Goal: Task Accomplishment & Management: Complete application form

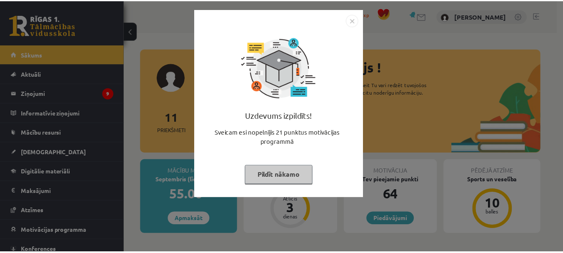
scroll to position [33, 0]
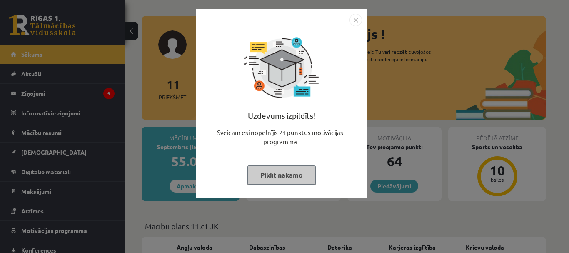
click at [356, 15] on img "Close" at bounding box center [356, 20] width 13 height 13
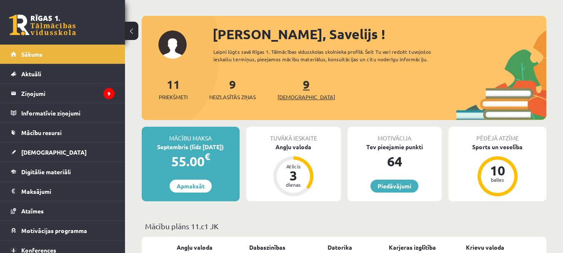
click at [290, 90] on link "9 Ieskaites" at bounding box center [307, 89] width 58 height 25
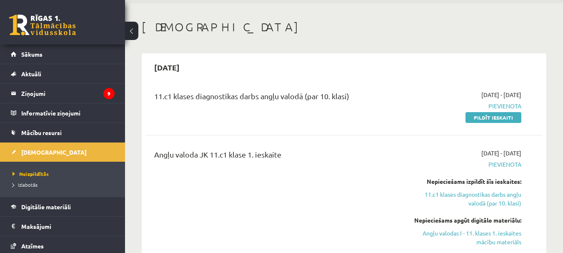
scroll to position [24, 0]
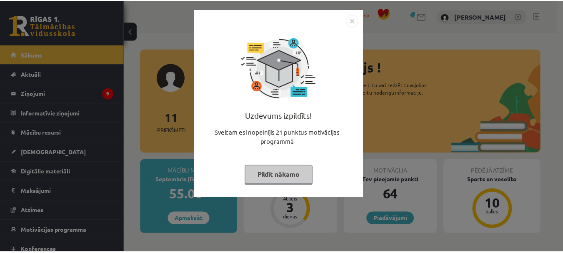
scroll to position [33, 0]
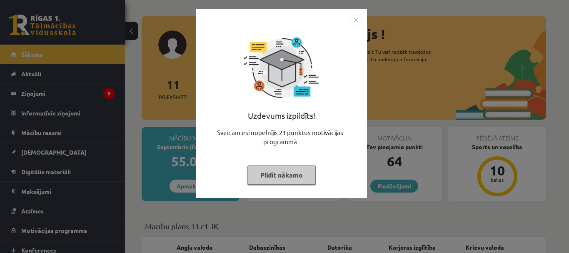
click at [348, 19] on div at bounding box center [281, 20] width 161 height 13
click at [348, 15] on div at bounding box center [281, 20] width 161 height 13
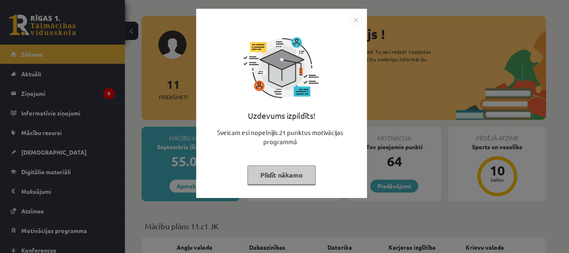
click at [278, 171] on button "Pildīt nākamo" at bounding box center [282, 174] width 68 height 19
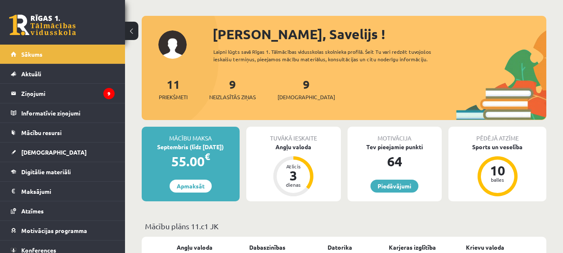
click at [283, 158] on div "Tuvākā ieskaite Angļu valoda Atlicis 3 dienas" at bounding box center [293, 164] width 95 height 75
click at [292, 148] on div "Angļu valoda" at bounding box center [293, 147] width 95 height 9
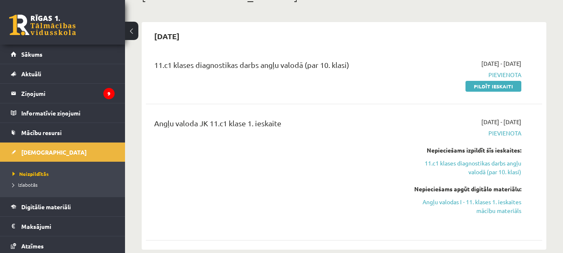
scroll to position [60, 0]
click at [484, 84] on link "Pildīt ieskaiti" at bounding box center [494, 85] width 56 height 11
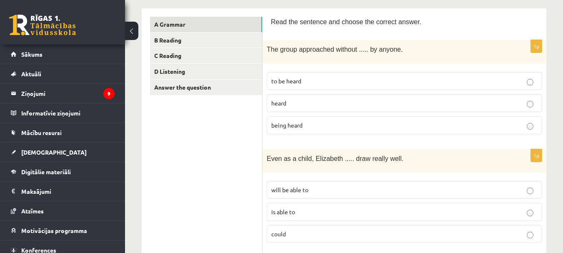
scroll to position [134, 0]
click at [277, 211] on span "is able to" at bounding box center [283, 211] width 24 height 8
click at [307, 117] on label "being heard" at bounding box center [405, 124] width 276 height 18
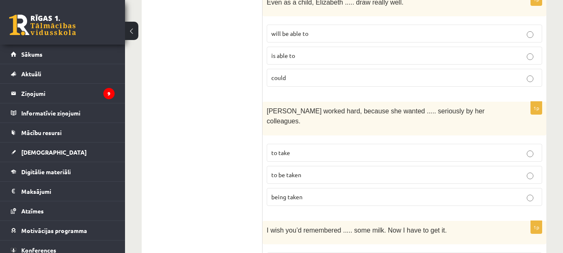
scroll to position [301, 0]
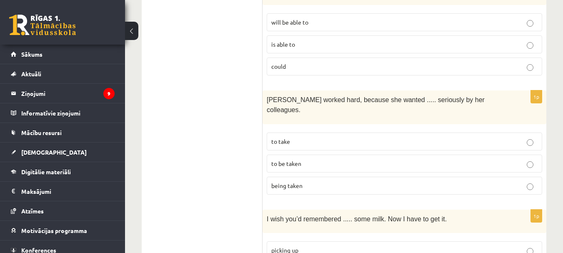
click at [323, 159] on p "to be taken" at bounding box center [404, 163] width 266 height 9
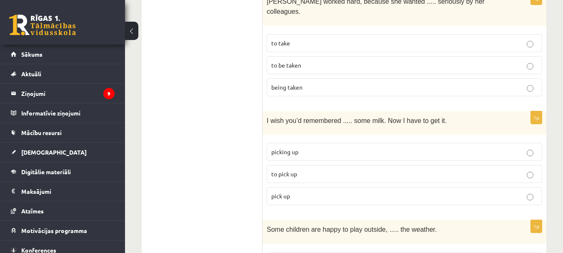
scroll to position [400, 0]
click at [293, 147] on p "picking up" at bounding box center [404, 151] width 266 height 9
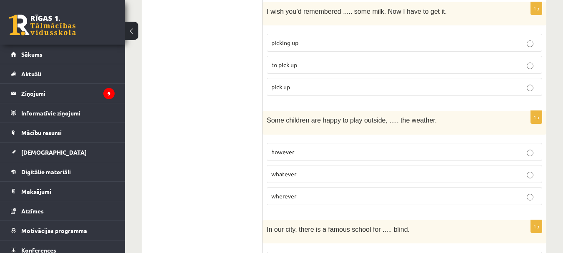
scroll to position [510, 0]
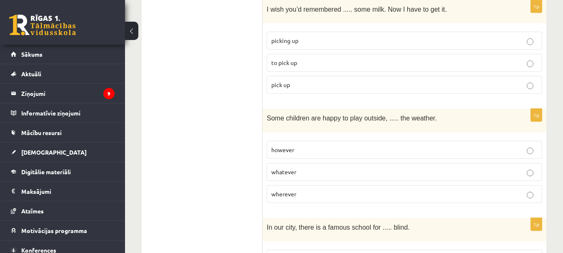
click at [317, 168] on p "whatever" at bounding box center [404, 172] width 266 height 9
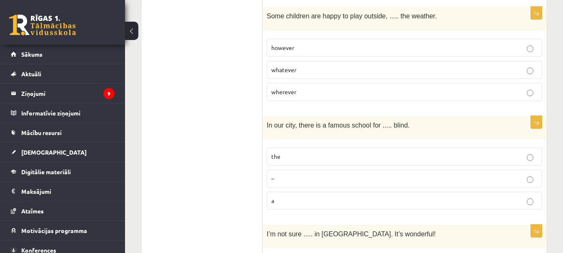
scroll to position [613, 0]
click at [296, 150] on label "the" at bounding box center [405, 156] width 276 height 18
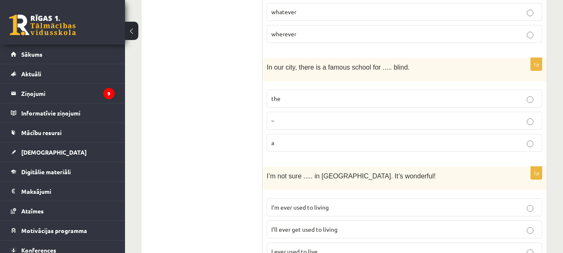
scroll to position [671, 0]
click at [279, 136] on label "a" at bounding box center [405, 142] width 276 height 18
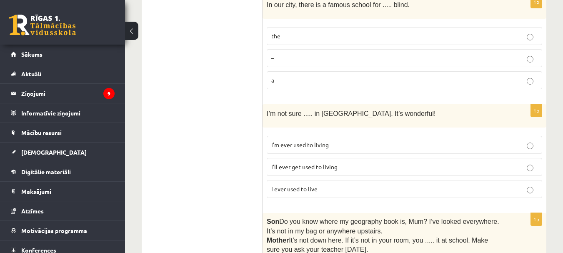
scroll to position [733, 0]
click at [289, 184] on p "I ever used to live" at bounding box center [404, 188] width 266 height 9
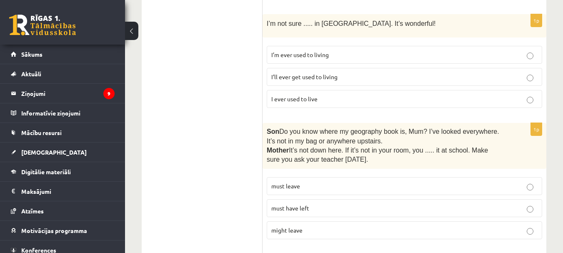
scroll to position [823, 0]
click at [304, 68] on label "I’ll ever get used to living" at bounding box center [405, 77] width 276 height 18
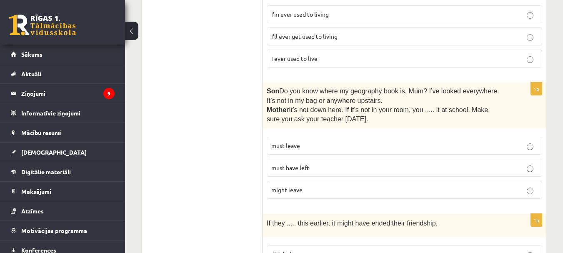
scroll to position [864, 0]
click at [286, 163] on span "must have left" at bounding box center [290, 167] width 38 height 8
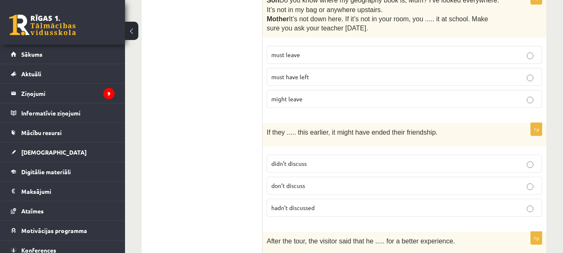
scroll to position [955, 0]
click at [298, 159] on p "didn’t discuss" at bounding box center [404, 163] width 266 height 9
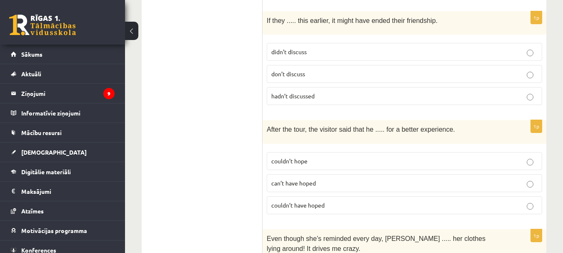
scroll to position [1066, 0]
click at [328, 152] on label "couldn’t hope" at bounding box center [405, 161] width 276 height 18
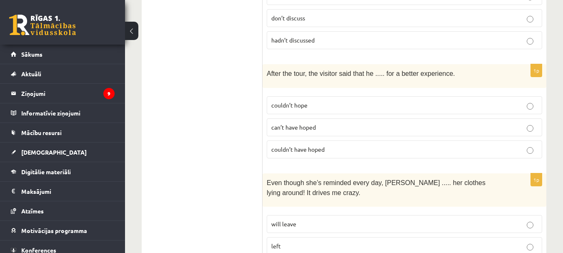
scroll to position [1133, 0]
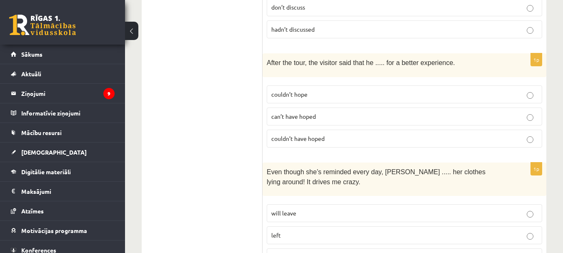
click at [310, 135] on fieldset "couldn’t hope can’t have hoped couldn’t have hoped" at bounding box center [405, 115] width 276 height 69
click at [310, 135] on span "couldn’t have hoped" at bounding box center [297, 139] width 53 height 8
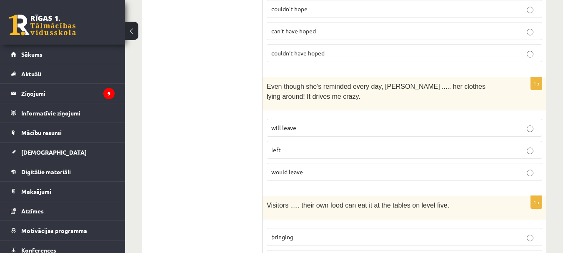
scroll to position [1219, 0]
click at [312, 123] on p "will leave" at bounding box center [404, 127] width 266 height 9
click at [299, 167] on span "would leave" at bounding box center [287, 171] width 32 height 8
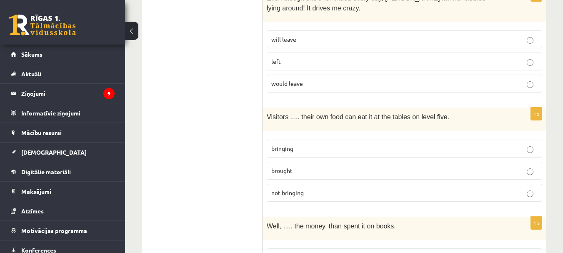
scroll to position [1307, 0]
click at [339, 144] on p "bringing" at bounding box center [404, 148] width 266 height 9
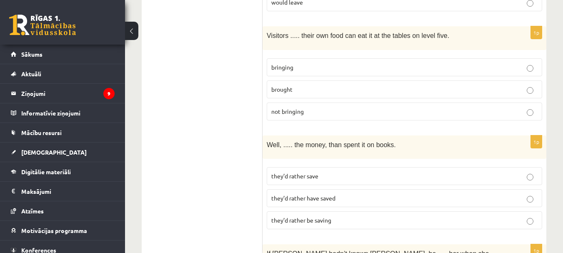
scroll to position [1387, 0]
click at [305, 217] on span "they’d rather be saving" at bounding box center [301, 221] width 60 height 8
drag, startPoint x: 320, startPoint y: 158, endPoint x: 242, endPoint y: 152, distance: 78.2
click at [281, 172] on p "they’d rather save" at bounding box center [404, 176] width 266 height 9
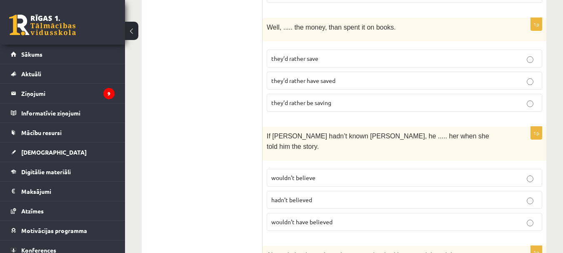
scroll to position [1507, 0]
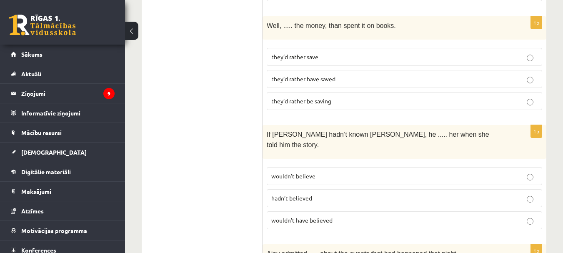
click at [316, 172] on p "wouldn’t believe" at bounding box center [404, 176] width 266 height 9
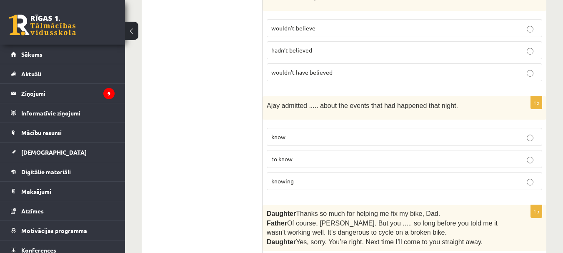
scroll to position [1656, 0]
click at [289, 171] on label "knowing" at bounding box center [405, 180] width 276 height 18
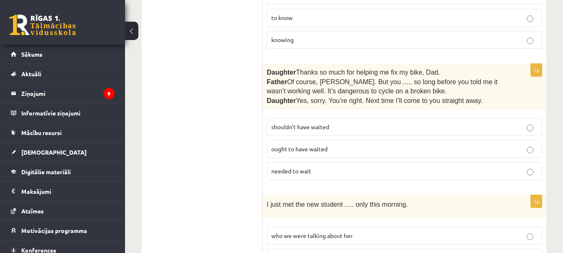
scroll to position [1797, 0]
click at [296, 118] on label "shouldn’t have waited" at bounding box center [405, 127] width 276 height 18
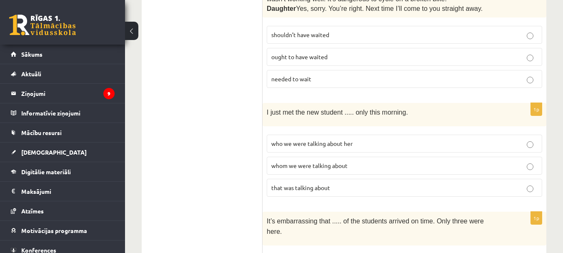
scroll to position [1889, 0]
click at [285, 139] on p "who we were talking about her" at bounding box center [404, 143] width 266 height 9
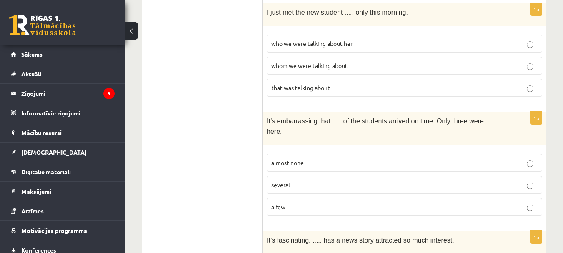
scroll to position [1990, 0]
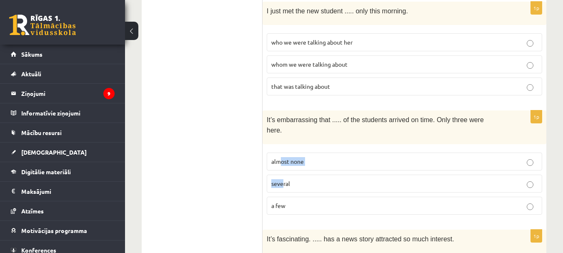
drag, startPoint x: 283, startPoint y: 134, endPoint x: 282, endPoint y: 130, distance: 4.3
click at [282, 148] on fieldset "almost none several a few" at bounding box center [405, 182] width 276 height 69
click at [282, 153] on label "almost none" at bounding box center [405, 162] width 276 height 18
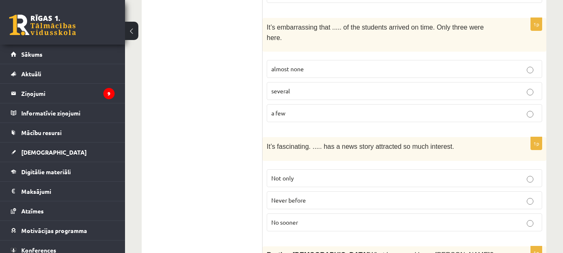
scroll to position [2082, 0]
click at [305, 196] on span "Never before" at bounding box center [288, 200] width 35 height 8
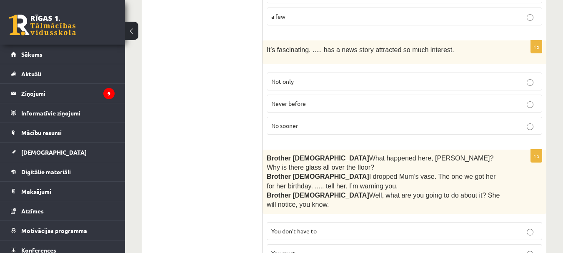
scroll to position [2185, 0]
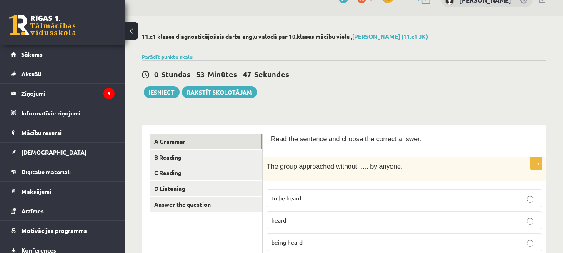
scroll to position [16, 0]
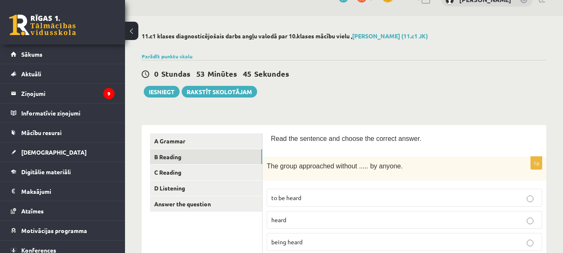
click at [188, 155] on link "B Reading" at bounding box center [206, 156] width 112 height 15
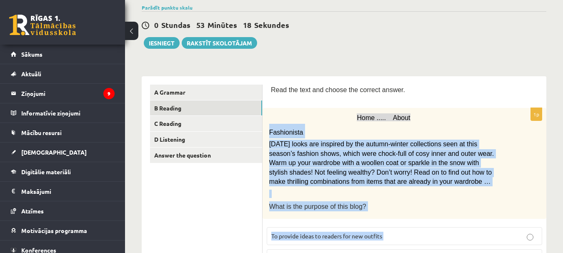
scroll to position [316, 0]
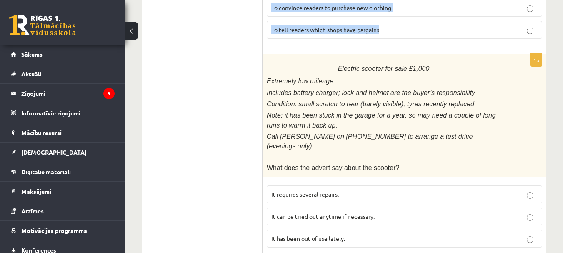
drag, startPoint x: 269, startPoint y: 129, endPoint x: 400, endPoint y: 27, distance: 165.8
copy div "Fashionista Today’s looks are inspired by the autumn-winter collections seen at…"
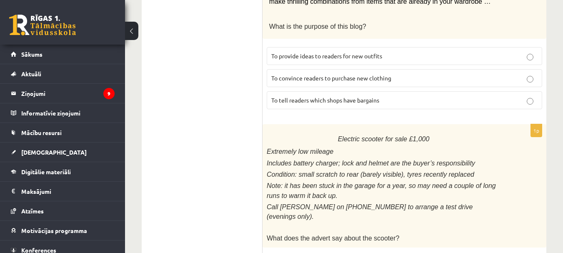
scroll to position [245, 0]
click at [313, 48] on label "To provide ideas to readers for new outfits" at bounding box center [405, 57] width 276 height 18
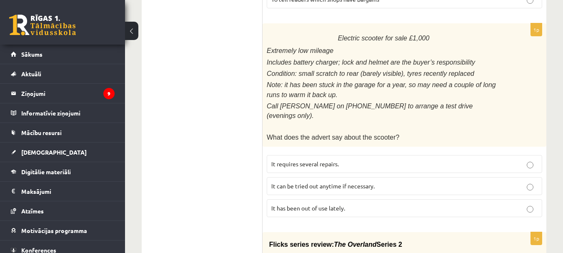
scroll to position [346, 0]
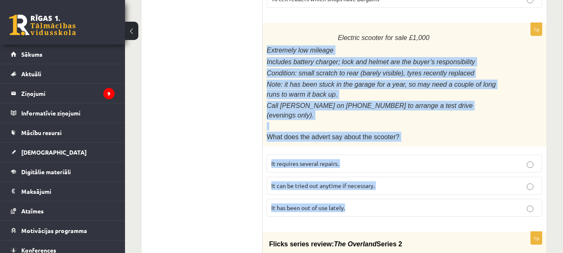
drag, startPoint x: 264, startPoint y: 45, endPoint x: 423, endPoint y: 187, distance: 213.2
click at [423, 187] on div "1p Electric scooter for sale £1,000 Extremely low mileage Includes battery char…" at bounding box center [405, 123] width 284 height 200
copy div "Extremely low mileage Includes battery charger; lock and helmet are the buyer’s…"
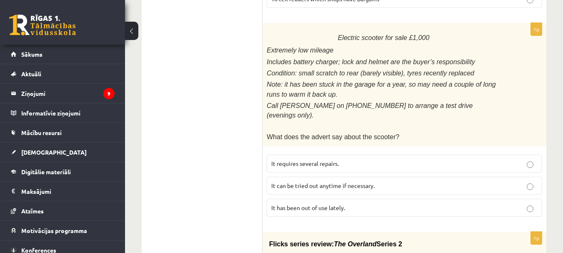
drag, startPoint x: 232, startPoint y: 114, endPoint x: 231, endPoint y: 168, distance: 54.2
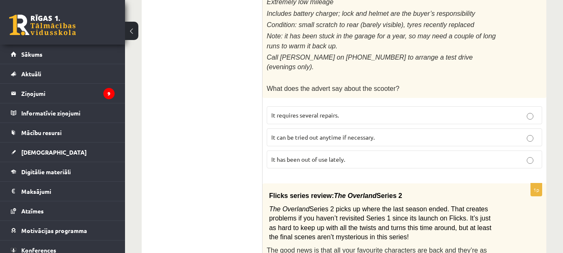
click at [270, 150] on label "It has been out of use lately." at bounding box center [405, 159] width 276 height 18
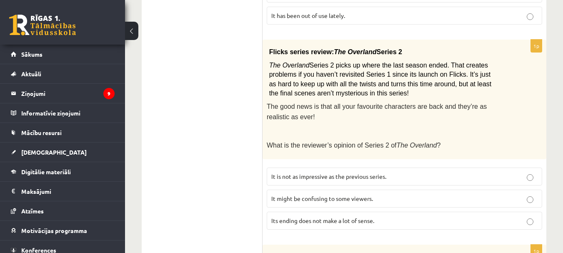
scroll to position [539, 0]
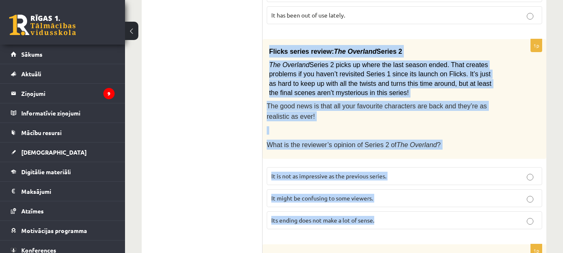
drag, startPoint x: 268, startPoint y: 35, endPoint x: 420, endPoint y: 195, distance: 220.0
click at [420, 195] on div "1p Flicks series review: The Overland Series 2 The Overland Series 2 picks up w…" at bounding box center [405, 137] width 284 height 197
copy div "Flicks series review: The Overland Series 2 The Overland Series 2 picks up wher…"
click at [420, 211] on label "Its ending does not make a lot of sense." at bounding box center [405, 220] width 276 height 18
drag, startPoint x: 267, startPoint y: 30, endPoint x: 450, endPoint y: 209, distance: 255.8
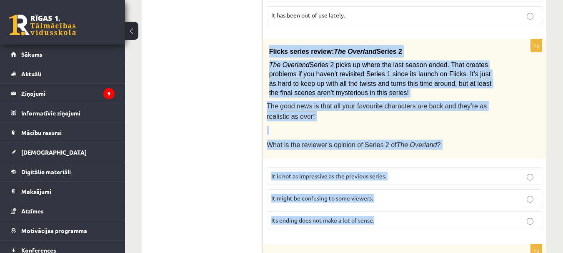
click at [450, 209] on div "1p Flicks series review: The Overland Series 2 The Overland Series 2 picks up w…" at bounding box center [405, 137] width 284 height 197
copy div "Flicks series review: The Overland Series 2 The Overland Series 2 picks up wher…"
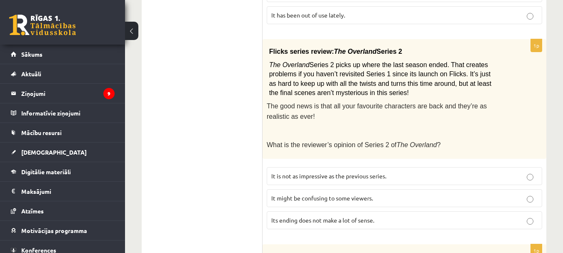
click at [232, 137] on ul "A Grammar B Reading C Reading D Listening Answer the question" at bounding box center [206, 215] width 113 height 1208
click at [291, 194] on span "It might be confusing to some viewers." at bounding box center [322, 198] width 102 height 8
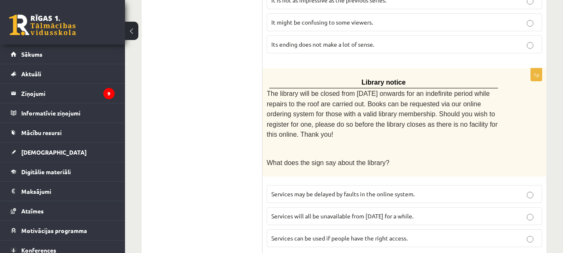
scroll to position [724, 0]
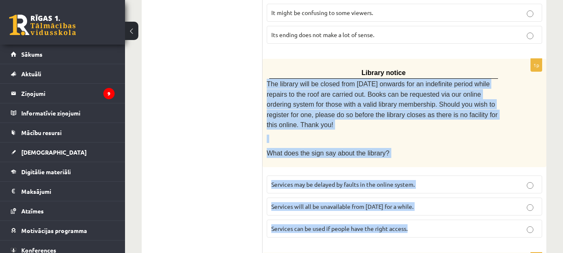
drag, startPoint x: 266, startPoint y: 63, endPoint x: 475, endPoint y: 202, distance: 251.1
click at [475, 202] on div "1p Library notice The library will be closed from Monday onwards for an indefin…" at bounding box center [405, 151] width 284 height 185
copy div "The library will be closed from Monday onwards for an indefinite period while r…"
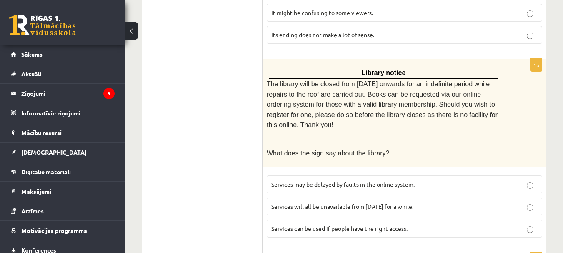
click at [239, 145] on ul "A Grammar B Reading C Reading D Listening Answer the question" at bounding box center [206, 29] width 113 height 1208
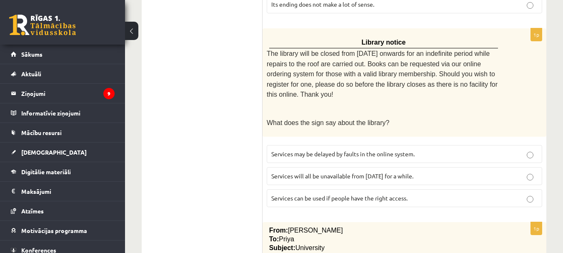
scroll to position [756, 0]
click at [275, 188] on label "Services can be used if people have the right access." at bounding box center [405, 197] width 276 height 18
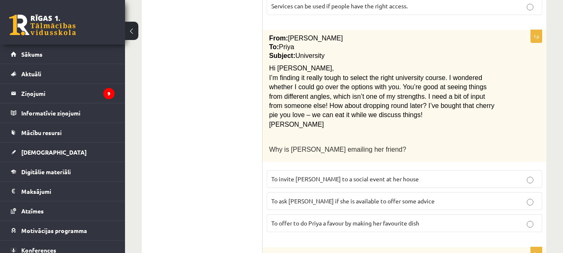
scroll to position [943, 0]
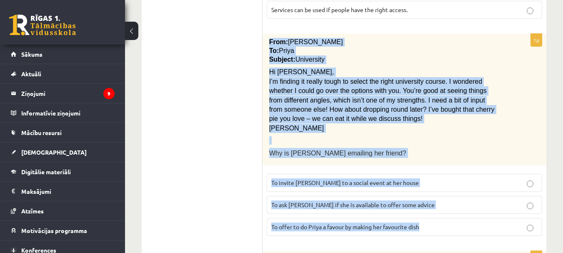
drag, startPoint x: 268, startPoint y: 11, endPoint x: 471, endPoint y: 188, distance: 268.2
click at [471, 188] on div "1p From: Emily To: Priya Subject: University Hi Priya, I’m finding it really to…" at bounding box center [405, 138] width 284 height 209
click at [471, 188] on fieldset "To invite Priya to a social event at her house To ask Priya if she is available…" at bounding box center [405, 204] width 276 height 69
drag, startPoint x: 269, startPoint y: 11, endPoint x: 467, endPoint y: 195, distance: 270.5
click at [467, 195] on div "1p From: Emily To: Priya Subject: University Hi Priya, I’m finding it really to…" at bounding box center [405, 138] width 284 height 209
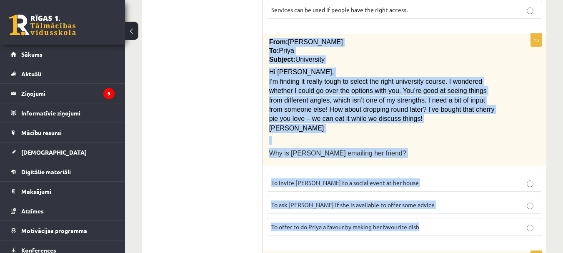
copy div "From: Emily To: Priya Subject: University Hi Priya, I’m finding it really tough…"
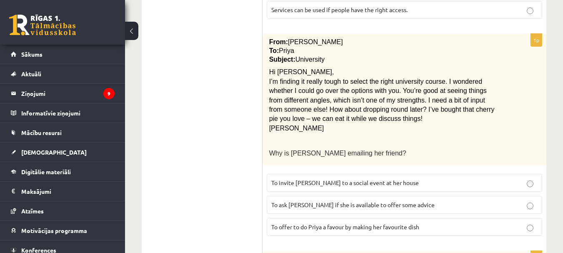
click at [288, 196] on label "To ask Priya if she is available to offer some advice" at bounding box center [405, 205] width 276 height 18
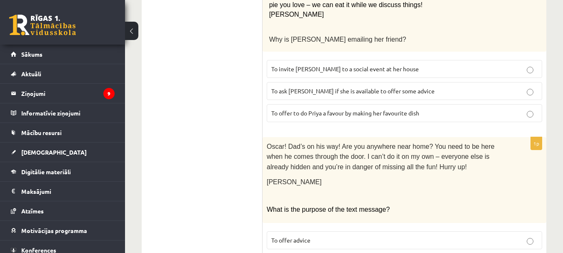
scroll to position [1098, 0]
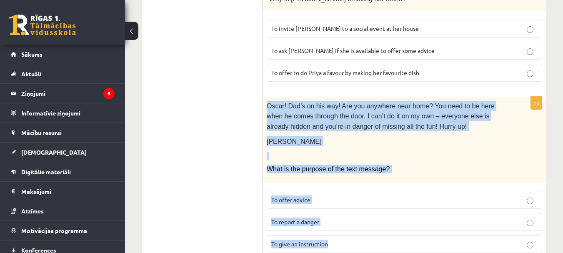
drag, startPoint x: 268, startPoint y: 75, endPoint x: 462, endPoint y: 208, distance: 235.4
click at [462, 208] on div "1p Oscar! Dad’s on his way! Are you anywhere near home? You need to be here whe…" at bounding box center [405, 178] width 284 height 163
copy div "Oscar! Dad’s on his way! Are you anywhere near home? You need to be here when h…"
click at [267, 235] on label "To give an instruction" at bounding box center [405, 244] width 276 height 18
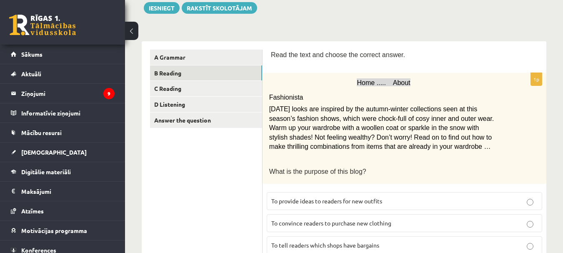
scroll to position [0, 0]
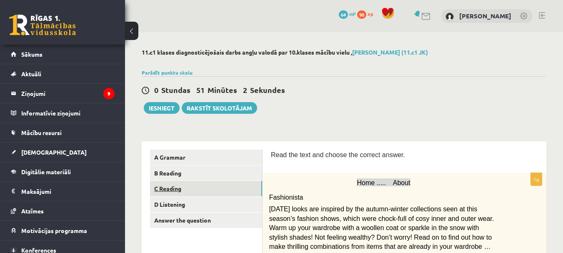
click at [194, 186] on link "C Reading" at bounding box center [206, 188] width 112 height 15
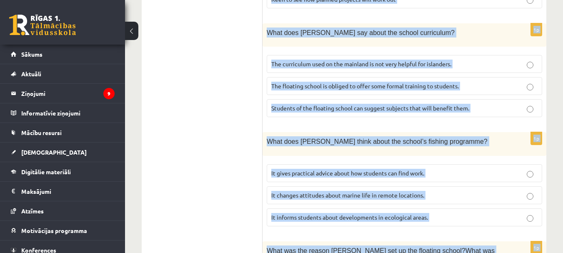
scroll to position [940, 0]
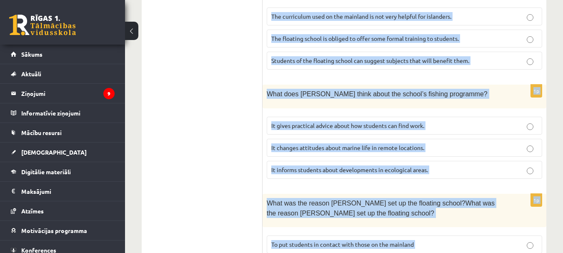
drag, startPoint x: 270, startPoint y: 172, endPoint x: 536, endPoint y: 225, distance: 271.6
copy form "A floating school By founder, Anna Domingo I coordinate a floating school which…"
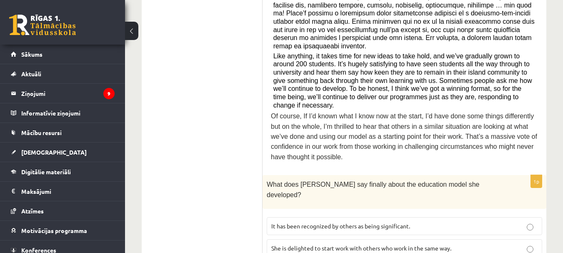
click at [281, 222] on span "It has been recognized by others as being significant." at bounding box center [340, 226] width 139 height 8
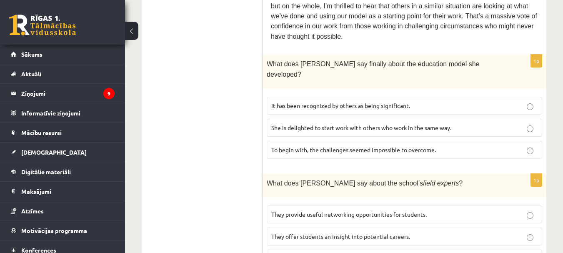
scroll to position [524, 0]
click at [285, 227] on label "They offer students an insight into potential careers." at bounding box center [405, 236] width 276 height 18
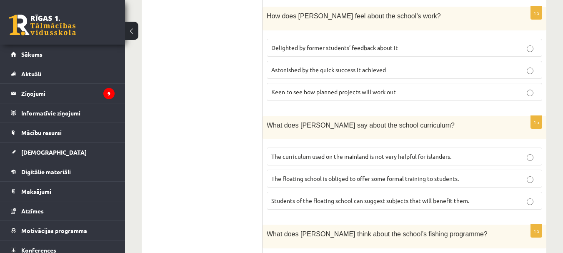
scroll to position [806, 0]
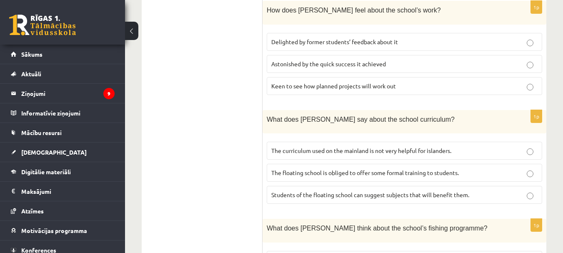
click at [292, 147] on span "The curriculum used on the mainland is not very helpful for islanders." at bounding box center [361, 151] width 180 height 8
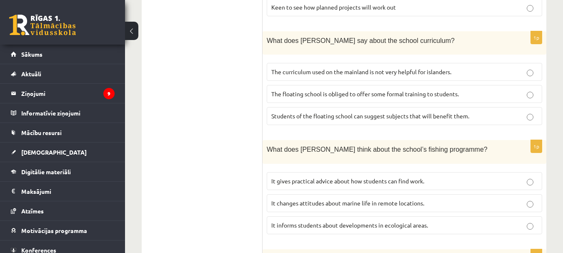
scroll to position [888, 0]
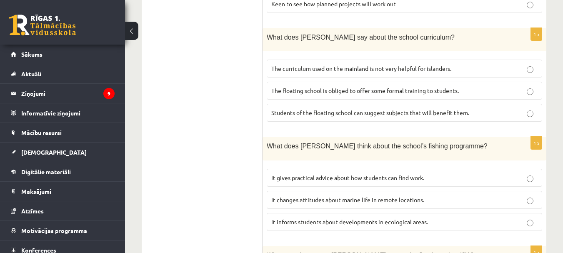
click at [289, 218] on span "It informs students about developments in ecological areas." at bounding box center [349, 222] width 157 height 8
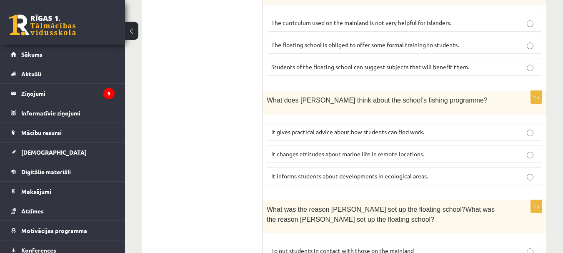
scroll to position [940, 0]
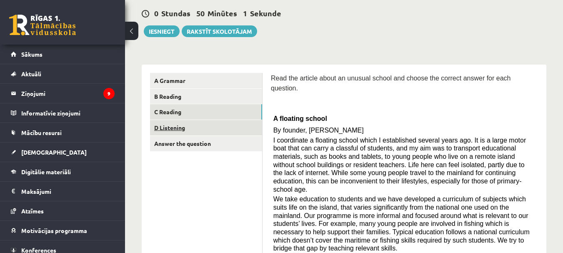
scroll to position [70, 0]
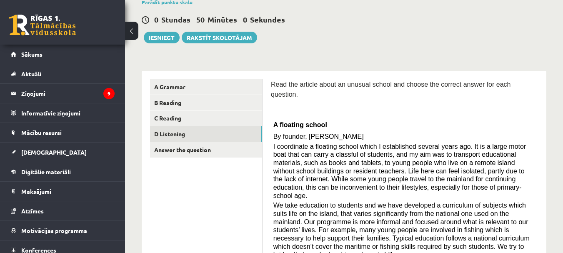
click at [198, 139] on link "D Listening" at bounding box center [206, 133] width 112 height 15
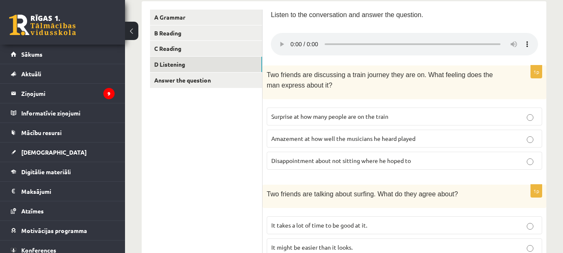
scroll to position [157, 0]
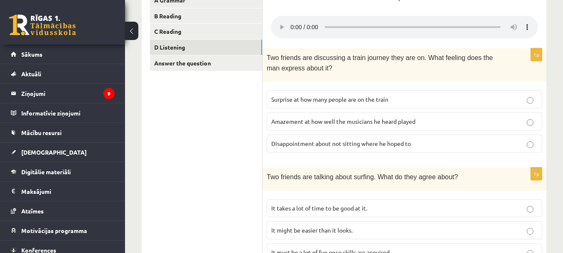
click at [324, 142] on span "Disappointment about not sitting where he hoped to" at bounding box center [341, 144] width 140 height 8
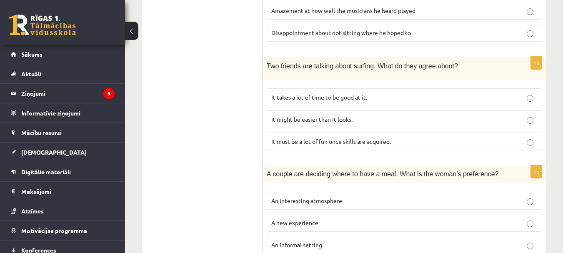
scroll to position [269, 0]
drag, startPoint x: 325, startPoint y: 143, endPoint x: 219, endPoint y: 119, distance: 108.1
click at [219, 119] on div "**********" at bounding box center [344, 235] width 405 height 727
click at [244, 148] on ul "A Grammar B Reading C Reading D Listening Answer the question" at bounding box center [206, 236] width 113 height 710
click at [303, 100] on label "It takes a lot of time to be good at it." at bounding box center [405, 97] width 276 height 18
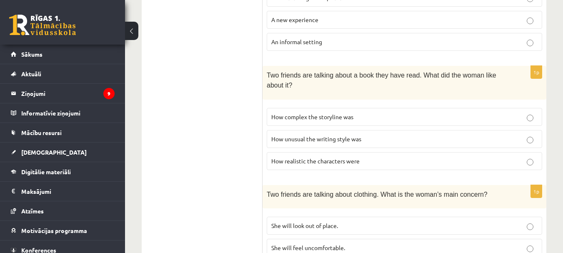
scroll to position [471, 0]
click at [331, 163] on p "How realistic the characters were" at bounding box center [404, 160] width 266 height 9
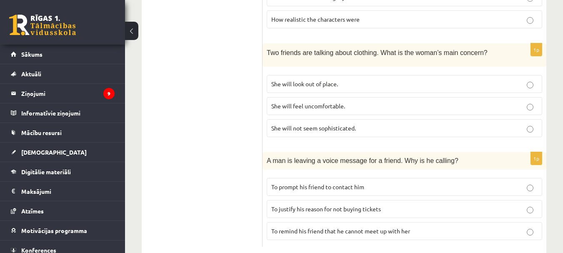
scroll to position [612, 0]
click at [318, 105] on span "She will feel uncomfortable." at bounding box center [308, 107] width 74 height 8
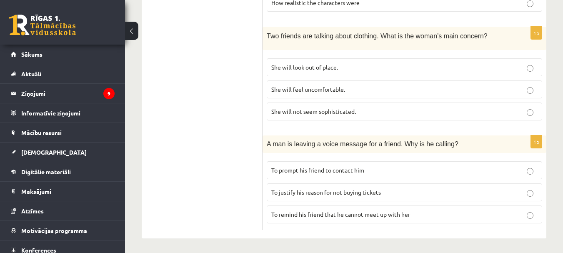
scroll to position [590, 0]
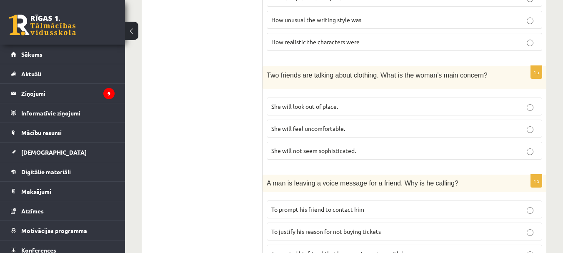
click at [369, 102] on p "She will look out of place." at bounding box center [404, 106] width 266 height 9
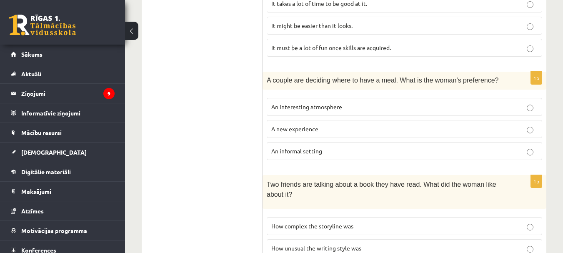
scroll to position [361, 0]
click at [275, 154] on p "An informal setting" at bounding box center [404, 151] width 266 height 9
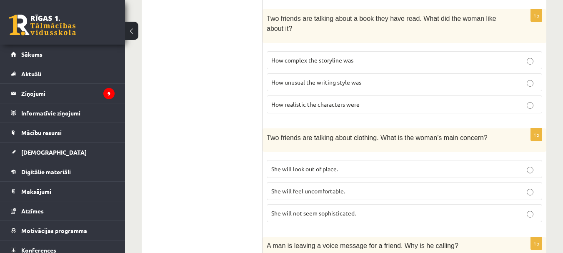
scroll to position [629, 0]
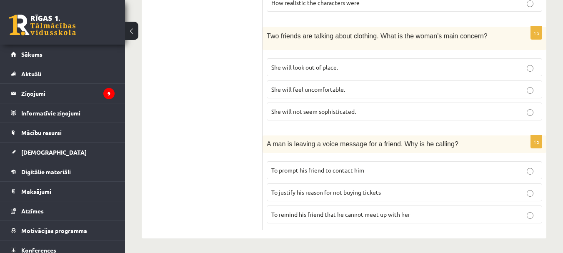
click at [372, 168] on p "To prompt his friend to contact him" at bounding box center [404, 170] width 266 height 9
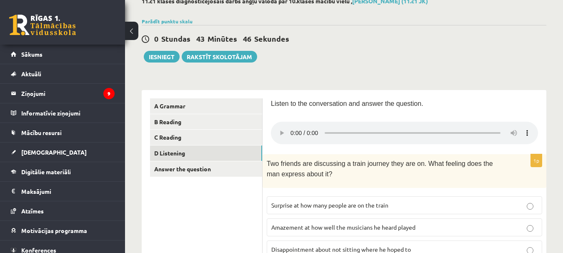
scroll to position [83, 0]
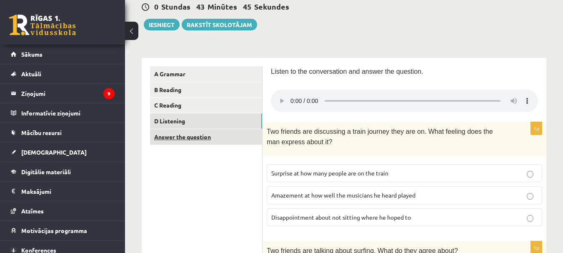
click at [192, 134] on link "Answer the question" at bounding box center [206, 136] width 112 height 15
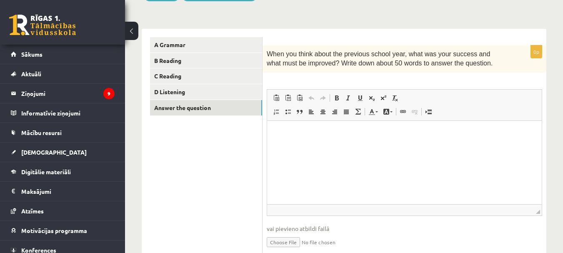
scroll to position [113, 0]
click at [298, 137] on p "Визуальный текстовый редактор, wiswyg-editor-user-answer-47024832474020" at bounding box center [405, 132] width 258 height 9
click at [301, 133] on p "**********" at bounding box center [405, 132] width 258 height 9
click at [328, 132] on p "**********" at bounding box center [405, 132] width 258 height 9
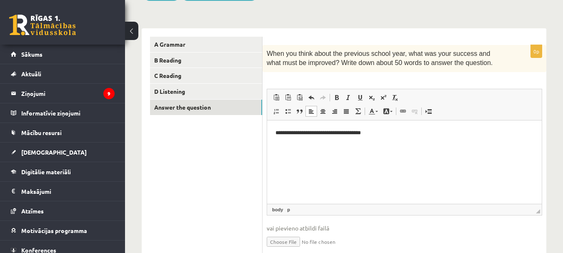
click at [375, 132] on p "**********" at bounding box center [405, 132] width 258 height 9
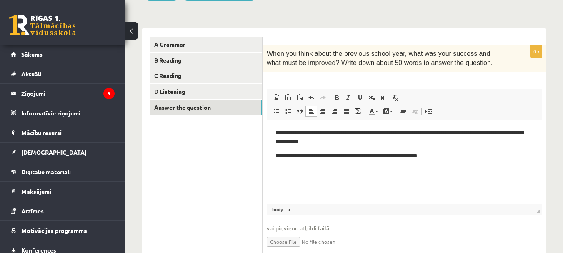
click at [368, 157] on p "**********" at bounding box center [405, 155] width 258 height 9
drag, startPoint x: 356, startPoint y: 155, endPoint x: 419, endPoint y: 159, distance: 62.7
click at [419, 159] on p "**********" at bounding box center [405, 155] width 258 height 9
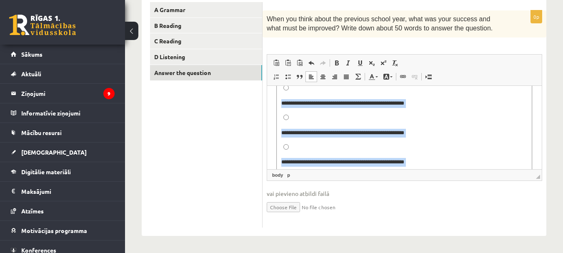
scroll to position [1007, 0]
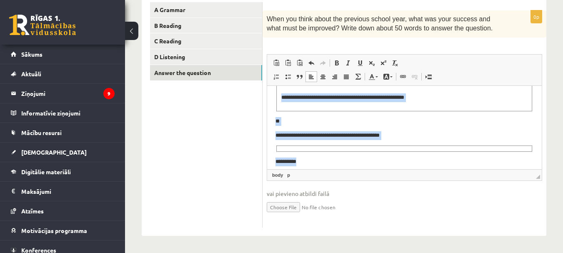
drag, startPoint x: 273, startPoint y: 133, endPoint x: 746, endPoint y: 261, distance: 489.9
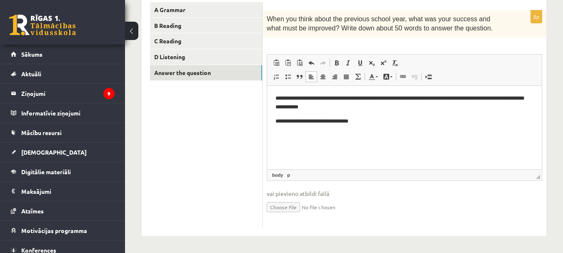
scroll to position [0, 0]
click at [335, 105] on p "**********" at bounding box center [405, 103] width 258 height 18
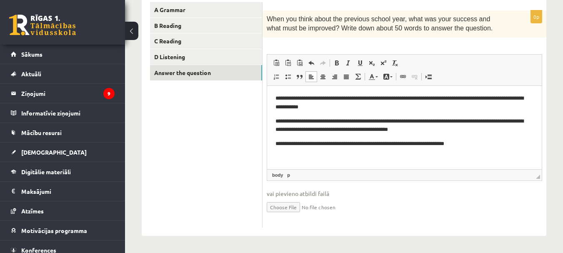
click at [307, 176] on span "◢ Путь элементов body p" at bounding box center [404, 174] width 275 height 11
drag, startPoint x: 276, startPoint y: 175, endPoint x: 307, endPoint y: 178, distance: 31.4
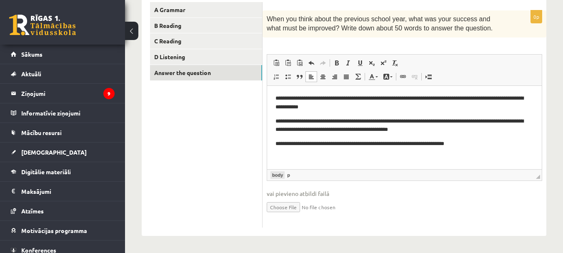
click at [307, 178] on span "◢ Путь элементов body p" at bounding box center [404, 174] width 275 height 11
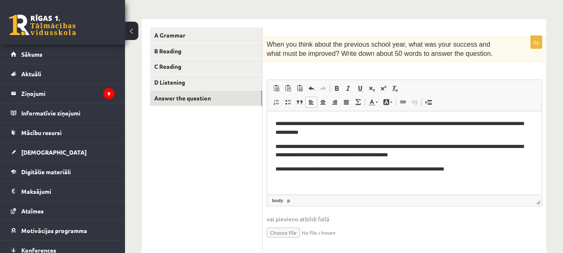
scroll to position [122, 0]
click at [257, 166] on ul "A Grammar B Reading C Reading D Listening Answer the question" at bounding box center [206, 141] width 113 height 226
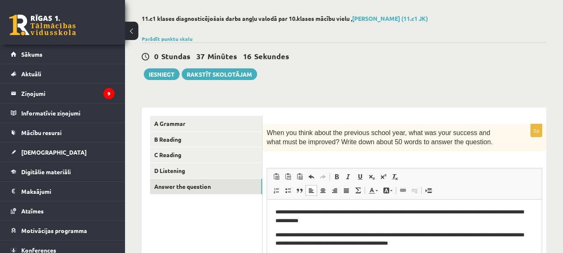
scroll to position [25, 0]
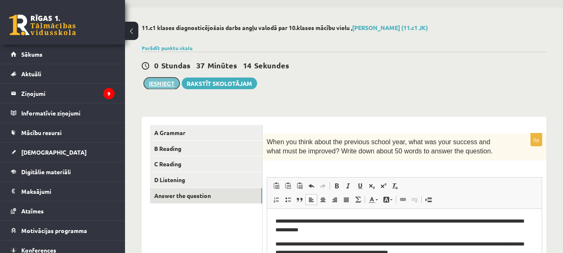
click at [155, 80] on button "Iesniegt" at bounding box center [162, 84] width 36 height 12
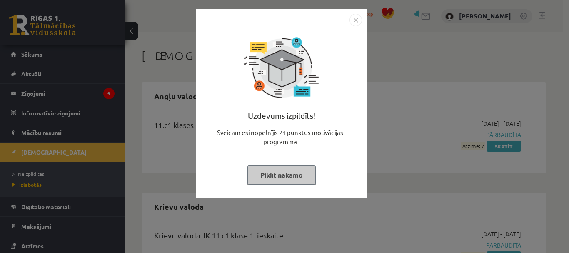
click at [299, 170] on button "Pildīt nākamo" at bounding box center [282, 174] width 68 height 19
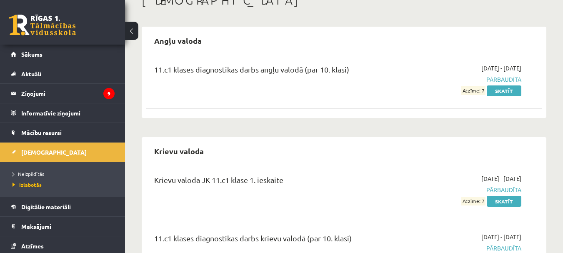
scroll to position [35, 0]
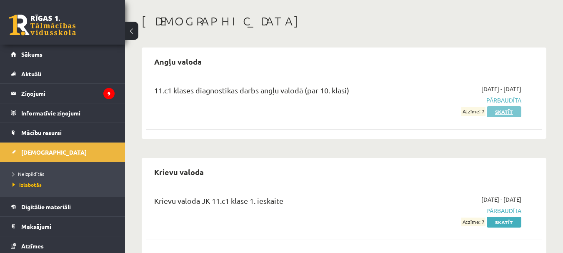
click at [499, 109] on link "Skatīt" at bounding box center [504, 111] width 35 height 11
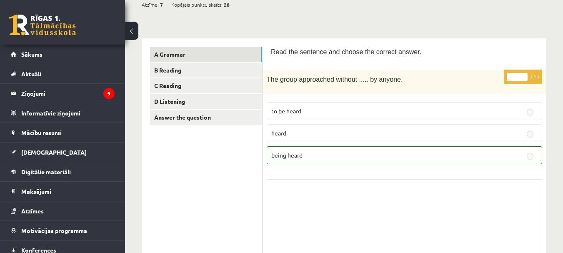
scroll to position [87, 0]
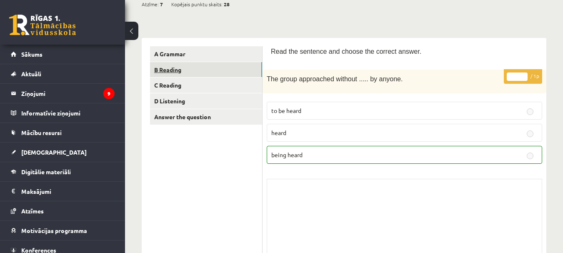
click at [207, 71] on link "B Reading" at bounding box center [206, 69] width 112 height 15
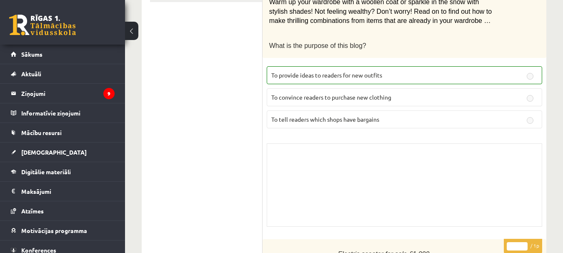
scroll to position [0, 0]
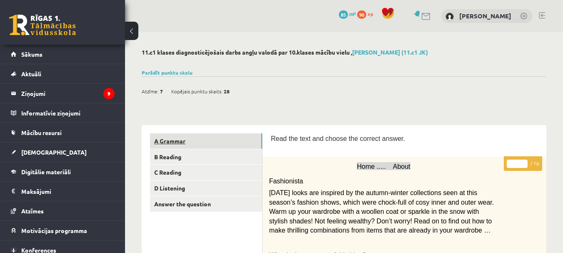
click at [205, 138] on link "A Grammar" at bounding box center [206, 140] width 112 height 15
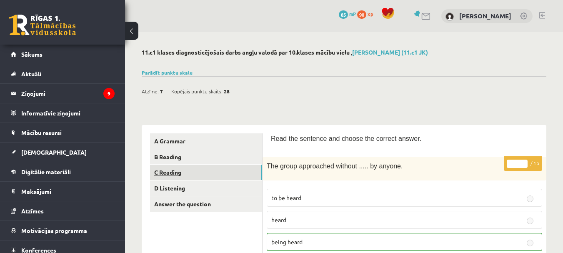
click at [192, 174] on link "C Reading" at bounding box center [206, 172] width 112 height 15
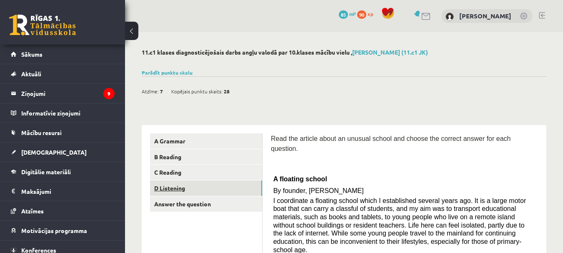
click at [196, 185] on link "D Listening" at bounding box center [206, 187] width 112 height 15
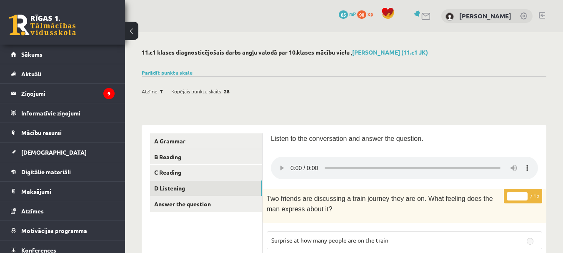
scroll to position [14, 0]
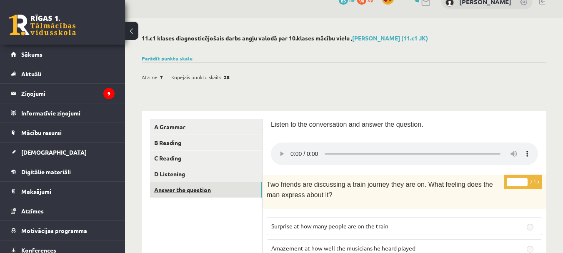
click at [183, 197] on link "Answer the question" at bounding box center [206, 189] width 112 height 15
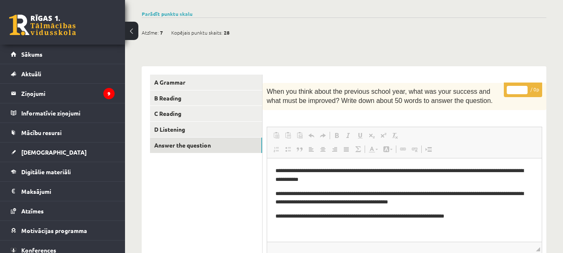
scroll to position [0, 0]
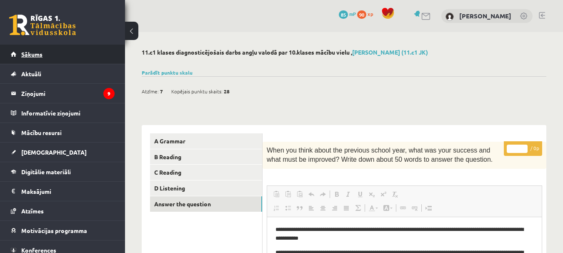
click at [59, 50] on link "Sākums" at bounding box center [63, 54] width 104 height 19
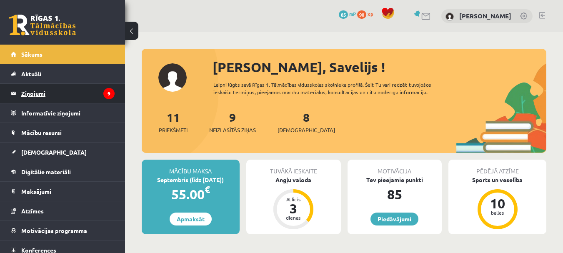
drag, startPoint x: 0, startPoint y: 0, endPoint x: 48, endPoint y: 93, distance: 104.8
click at [48, 93] on legend "Ziņojumi 9" at bounding box center [67, 93] width 93 height 19
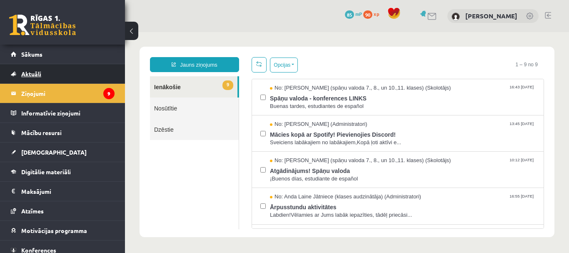
click at [98, 78] on link "Aktuāli" at bounding box center [63, 73] width 104 height 19
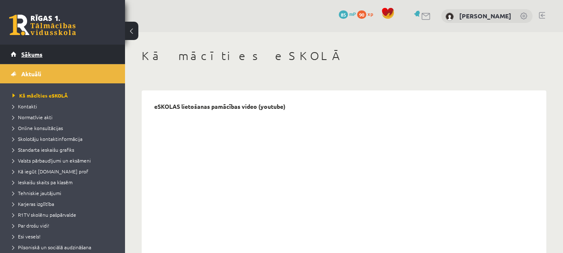
click at [41, 48] on link "Sākums" at bounding box center [63, 54] width 104 height 19
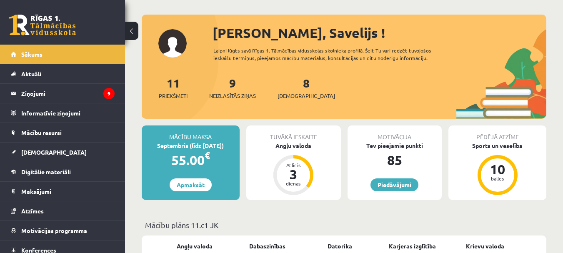
scroll to position [35, 0]
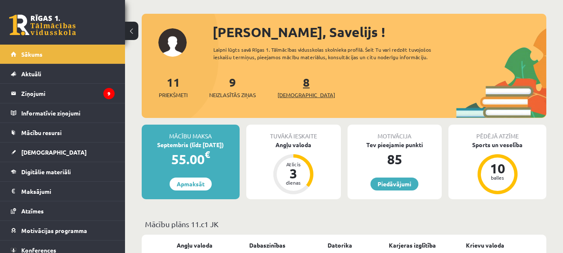
click at [296, 95] on span "[DEMOGRAPHIC_DATA]" at bounding box center [307, 95] width 58 height 8
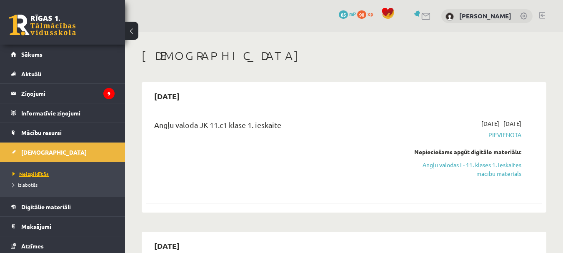
click at [70, 173] on link "Neizpildītās" at bounding box center [65, 174] width 104 height 8
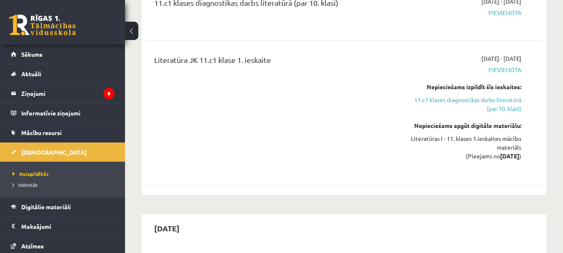
scroll to position [265, 0]
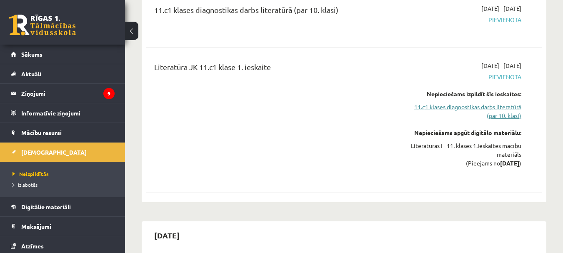
click at [435, 107] on link "11.c1 klases diagnostikas darbs literatūrā (par 10. klasi)" at bounding box center [464, 112] width 114 height 18
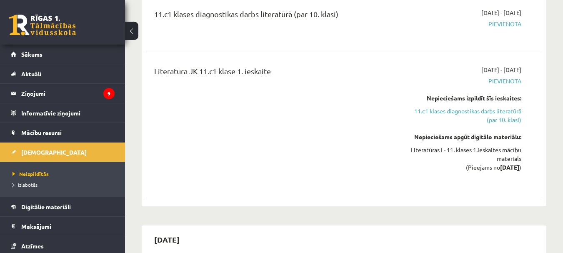
click at [501, 81] on span "Pievienota" at bounding box center [464, 81] width 114 height 9
click at [495, 117] on link "11.c1 klases diagnostikas darbs literatūrā (par 10. klasi)" at bounding box center [464, 116] width 114 height 18
click at [492, 115] on link "11.c1 klases diagnostikas darbs literatūrā (par 10. klasi)" at bounding box center [464, 116] width 114 height 18
